Goal: Task Accomplishment & Management: Understand process/instructions

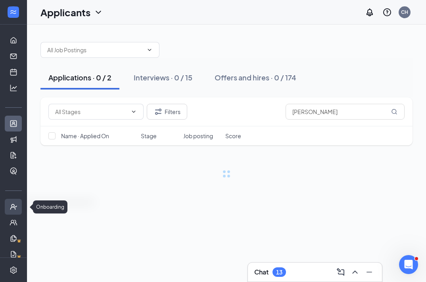
click at [11, 210] on icon "UserCheck" at bounding box center [14, 207] width 8 height 8
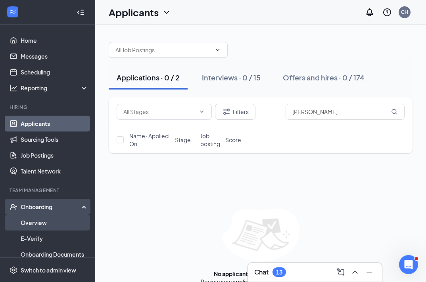
click at [22, 221] on link "Overview" at bounding box center [55, 223] width 68 height 16
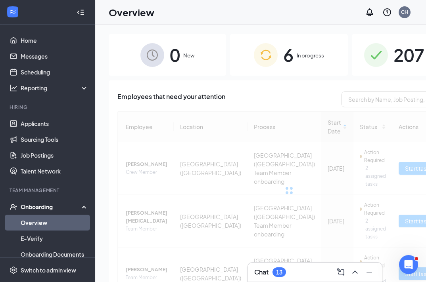
click at [297, 59] on span "In progress" at bounding box center [310, 56] width 27 height 8
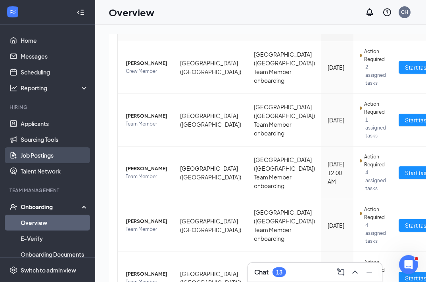
scroll to position [51, 0]
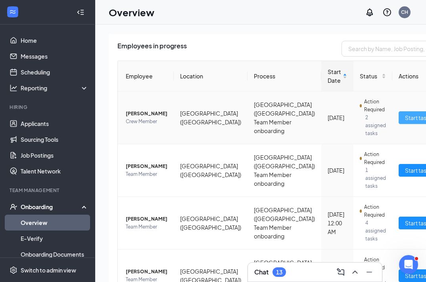
click at [405, 118] on span "Start tasks" at bounding box center [418, 117] width 27 height 9
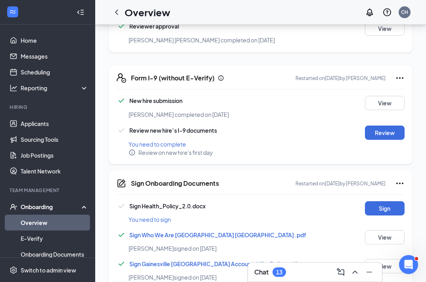
scroll to position [344, 0]
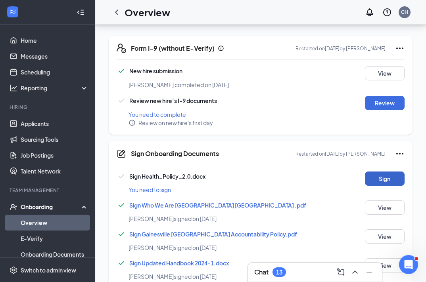
click at [382, 172] on button "Sign" at bounding box center [385, 179] width 40 height 14
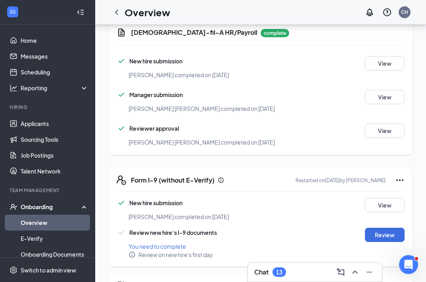
scroll to position [226, 0]
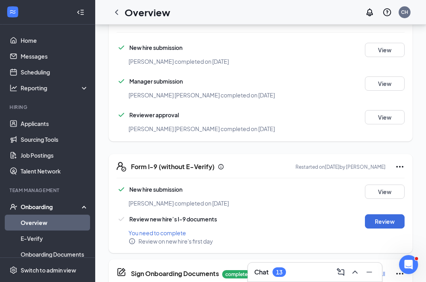
click at [40, 226] on link "Overview" at bounding box center [55, 223] width 68 height 16
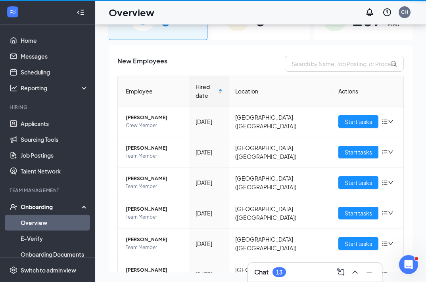
scroll to position [36, 0]
